Goal: Information Seeking & Learning: Learn about a topic

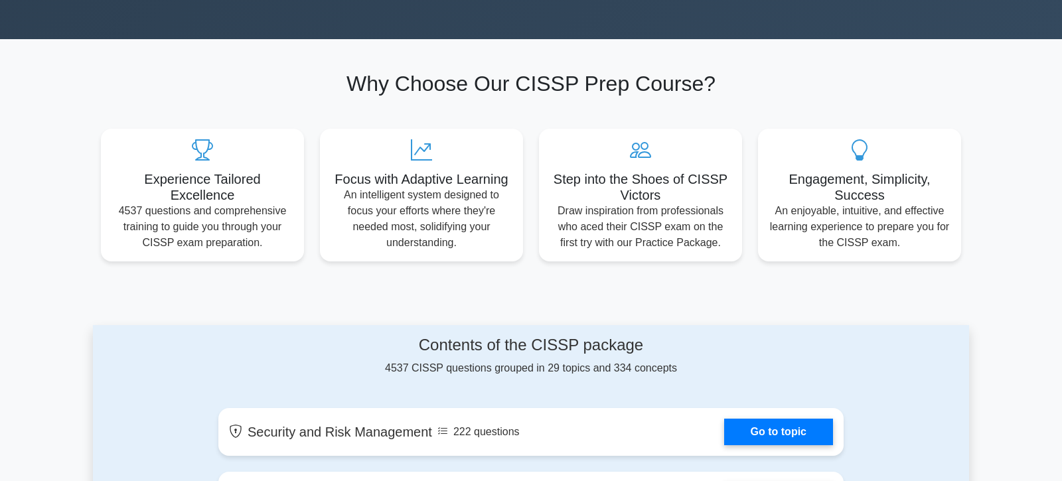
scroll to position [530, 0]
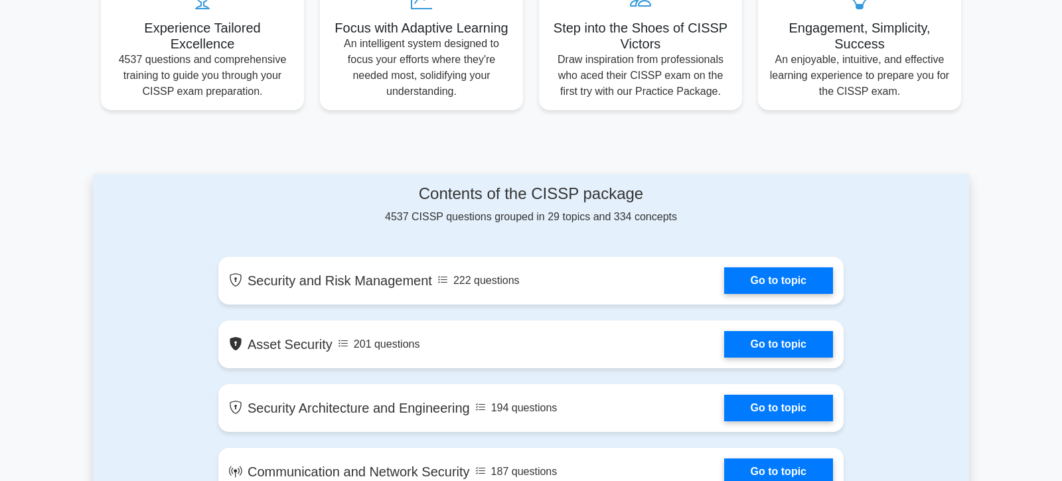
click at [724, 275] on link "Go to topic" at bounding box center [778, 280] width 109 height 27
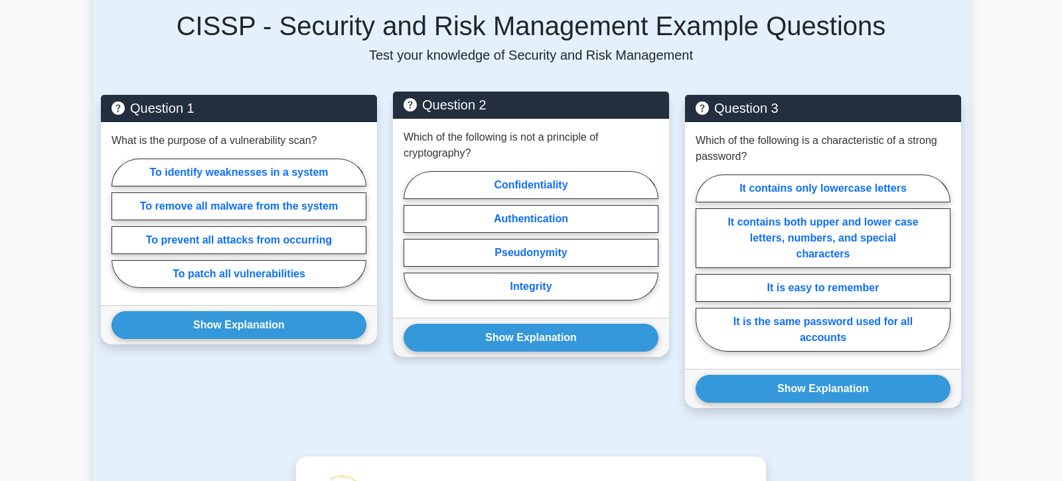
scroll to position [983, 0]
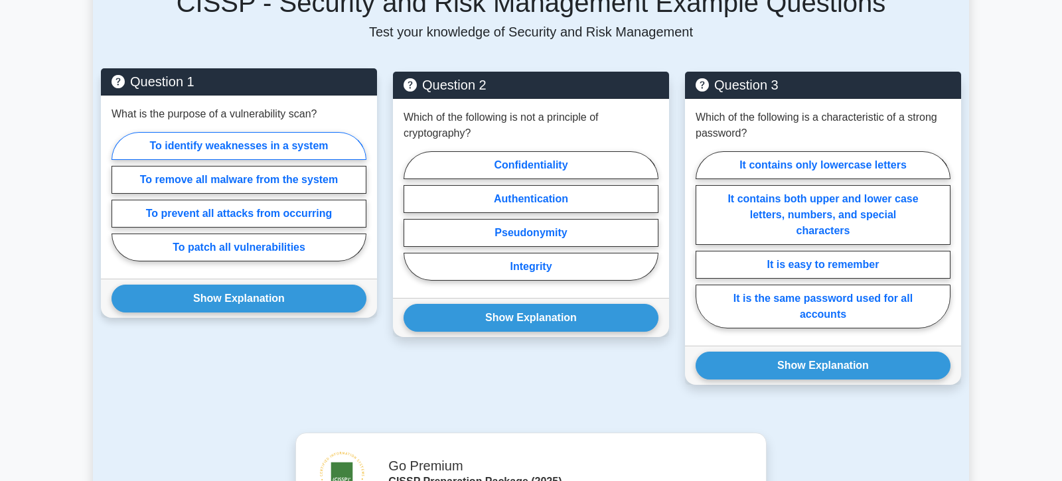
click at [202, 160] on label "To identify weaknesses in a system" at bounding box center [238, 146] width 255 height 28
click at [120, 205] on input "To identify weaknesses in a system" at bounding box center [115, 200] width 9 height 9
radio input "true"
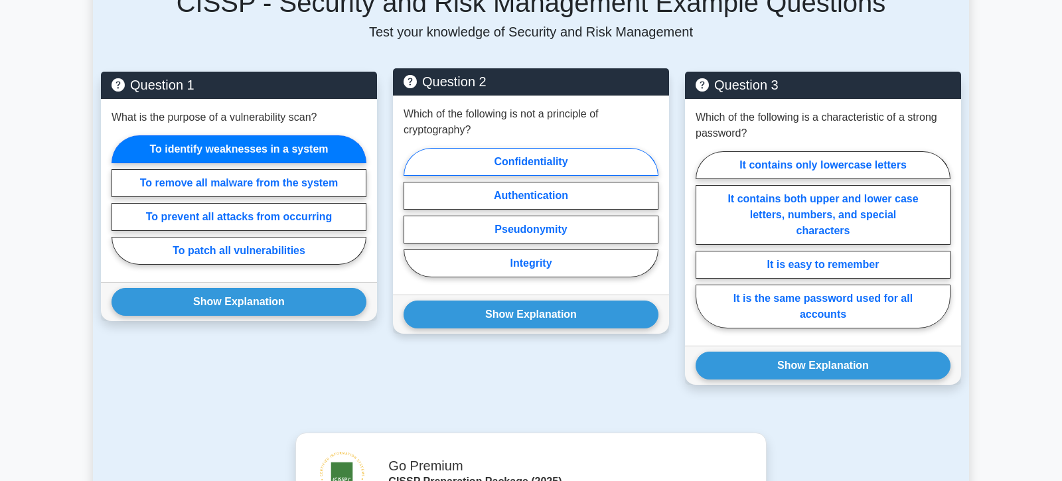
click at [474, 176] on label "Confidentiality" at bounding box center [530, 162] width 255 height 28
click at [412, 221] on input "Confidentiality" at bounding box center [407, 216] width 9 height 9
radio input "true"
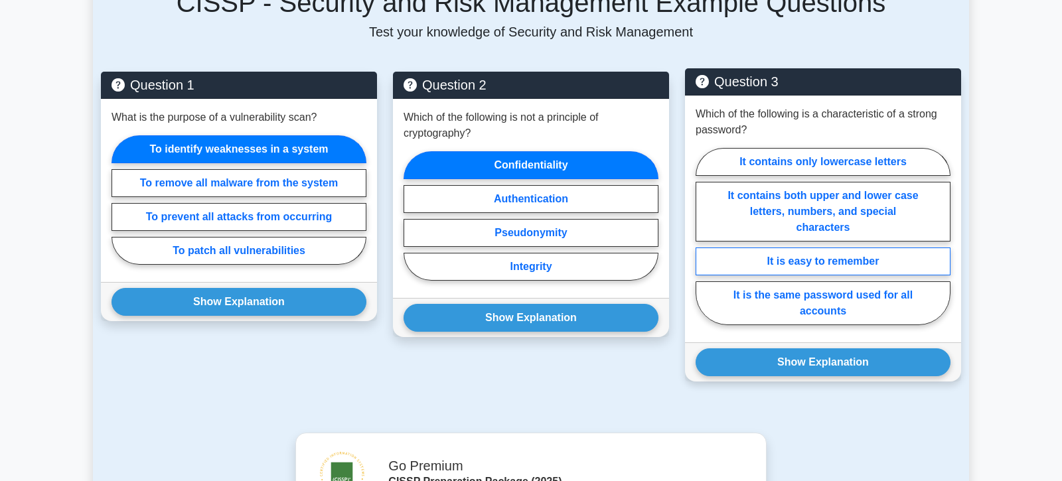
click at [763, 275] on label "It is easy to remember" at bounding box center [822, 261] width 255 height 28
click at [704, 245] on input "It is easy to remember" at bounding box center [699, 240] width 9 height 9
radio input "true"
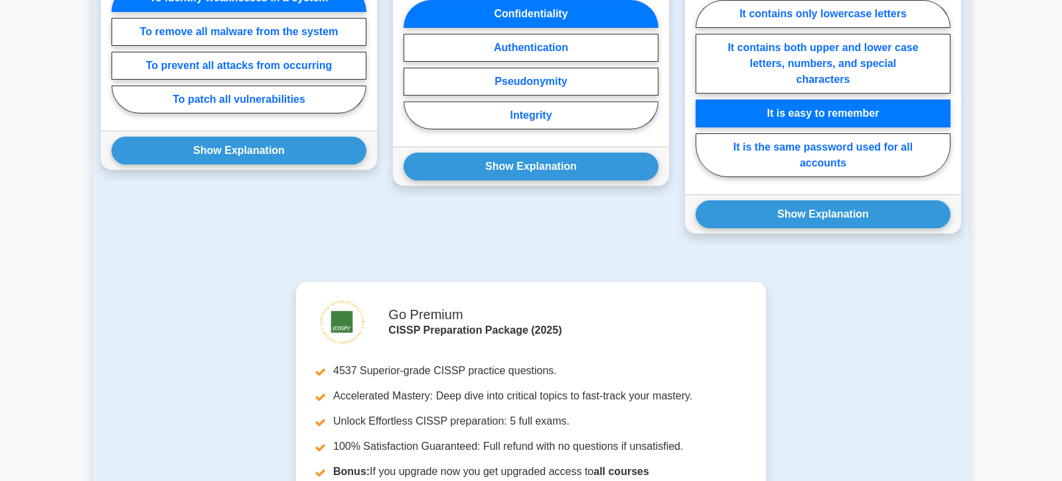
scroll to position [1210, 0]
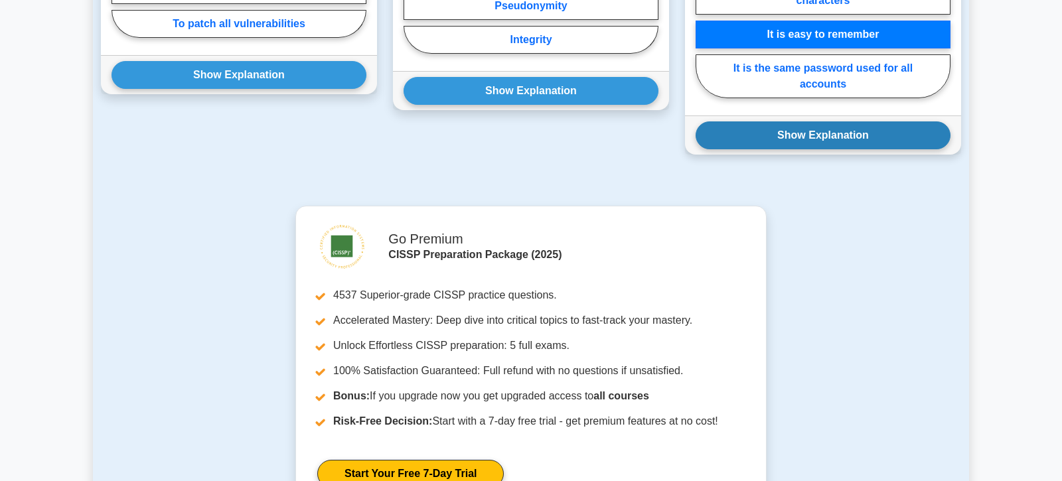
click at [810, 149] on button "Show Explanation" at bounding box center [822, 135] width 255 height 28
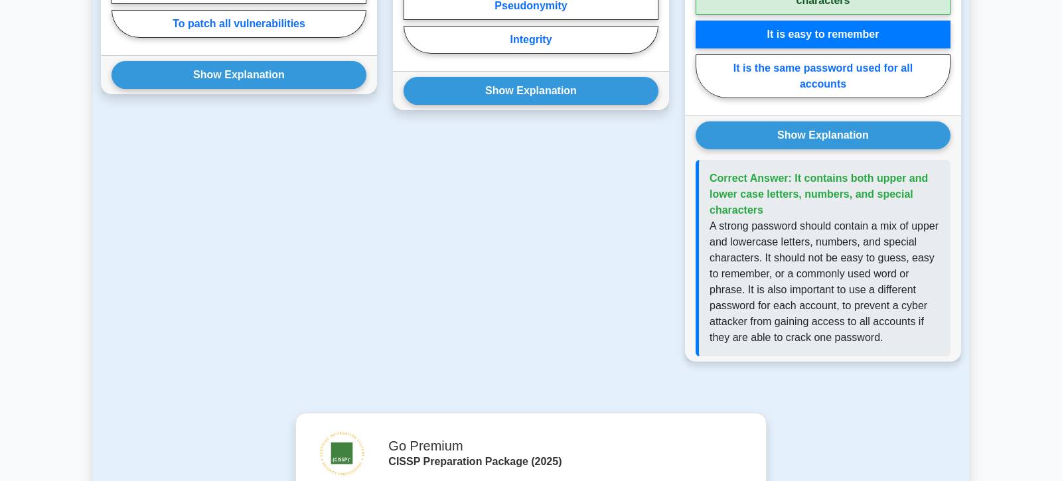
scroll to position [1135, 0]
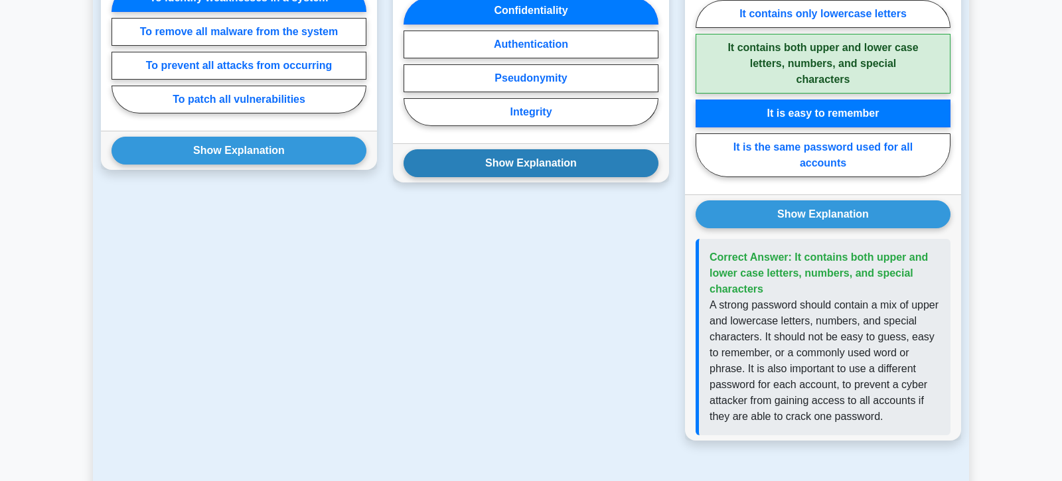
click at [632, 177] on button "Show Explanation" at bounding box center [530, 163] width 255 height 28
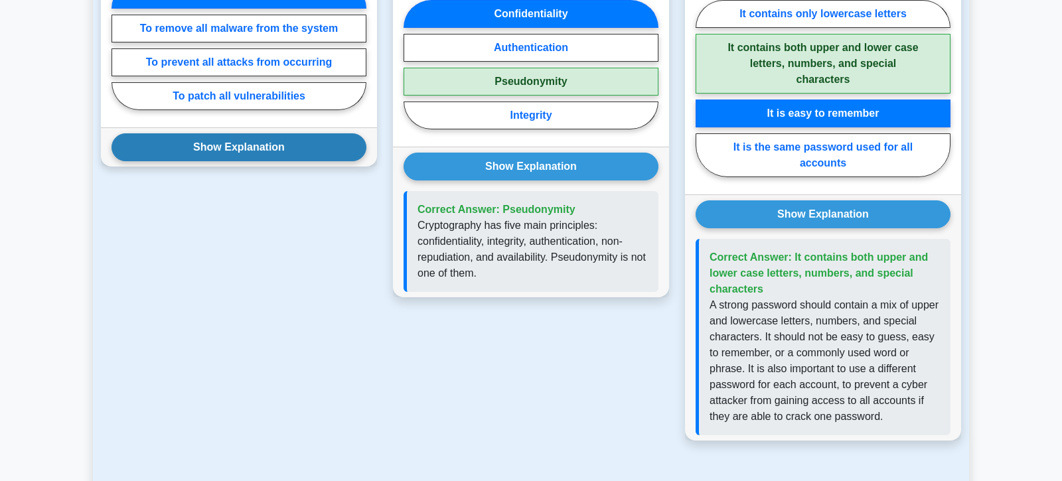
click at [323, 161] on button "Show Explanation" at bounding box center [238, 147] width 255 height 28
